Goal: Find specific page/section: Find specific page/section

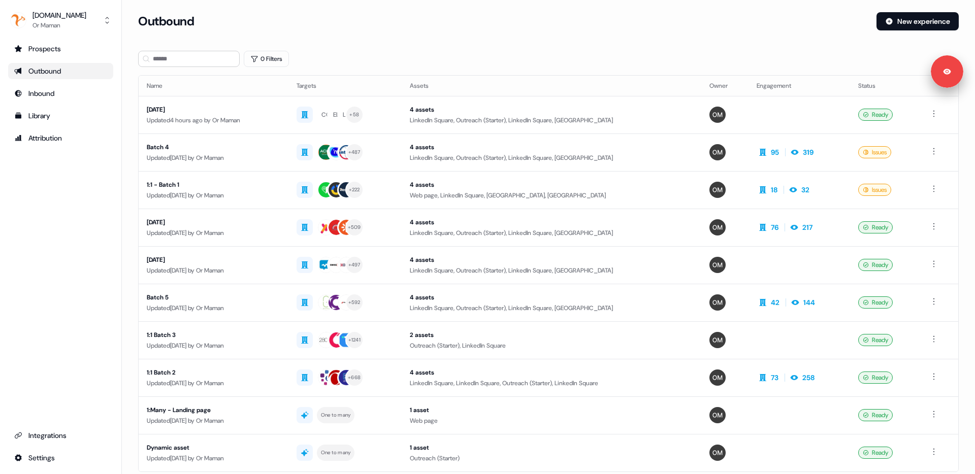
scroll to position [50, 0]
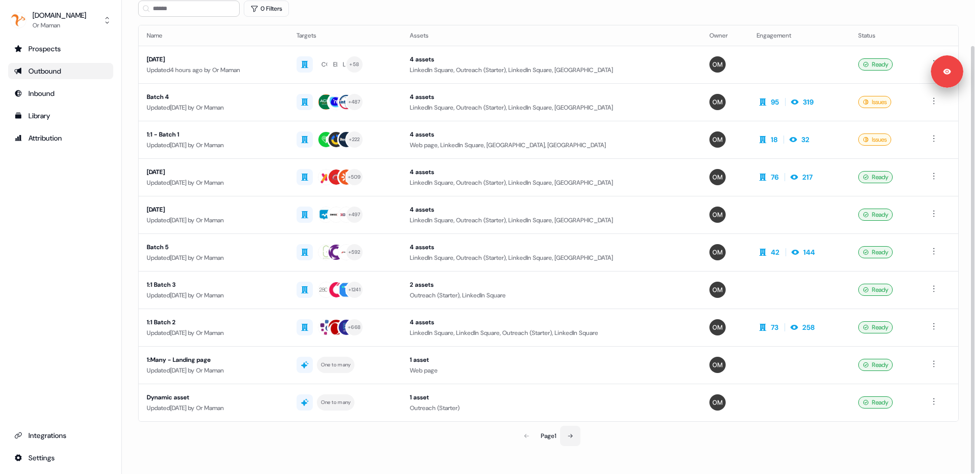
click at [567, 429] on button at bounding box center [570, 436] width 20 height 20
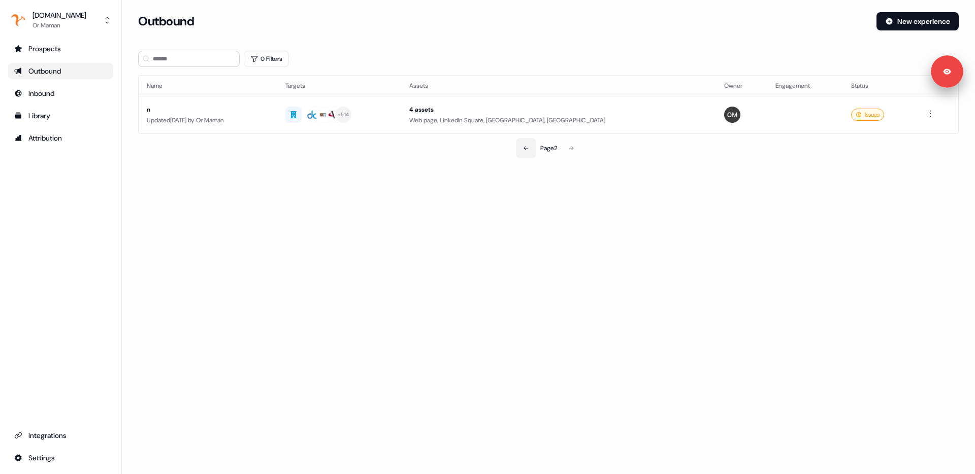
click at [523, 146] on icon at bounding box center [526, 148] width 6 height 6
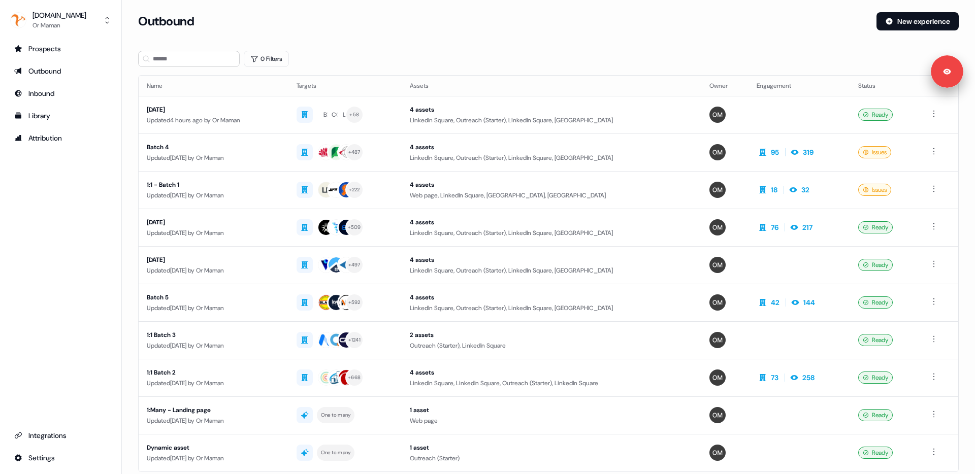
click at [558, 37] on div "Outbound New experience" at bounding box center [548, 27] width 821 height 30
click at [231, 123] on div "Updated 4 hours ago by Or Maman" at bounding box center [214, 120] width 134 height 10
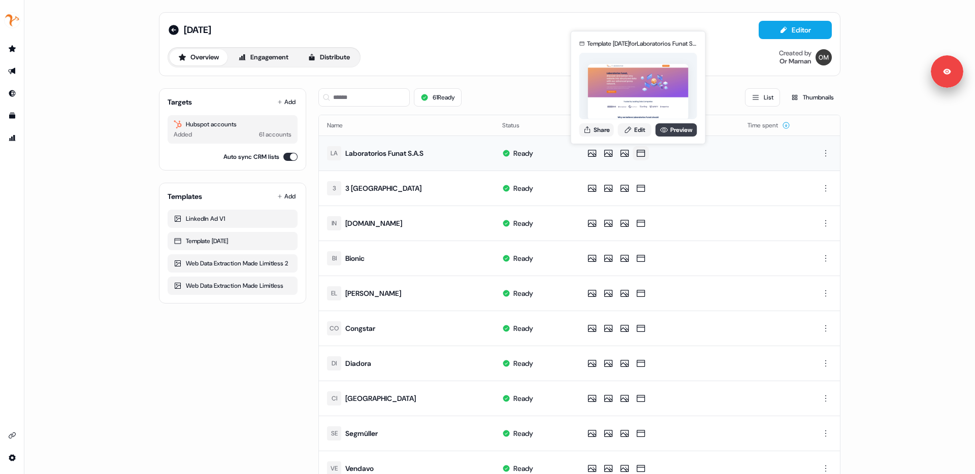
click at [667, 129] on link "Preview" at bounding box center [677, 129] width 42 height 13
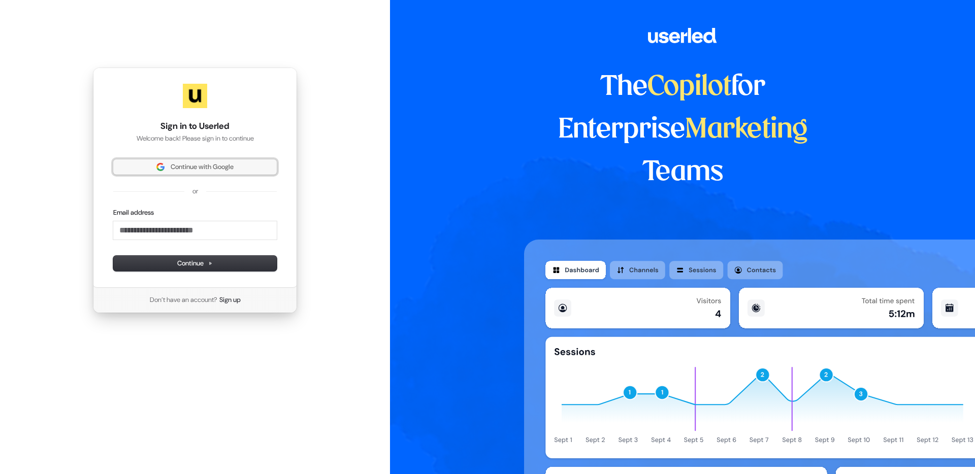
click at [146, 161] on button "Continue with Google" at bounding box center [195, 166] width 164 height 15
